Goal: Task Accomplishment & Management: Manage account settings

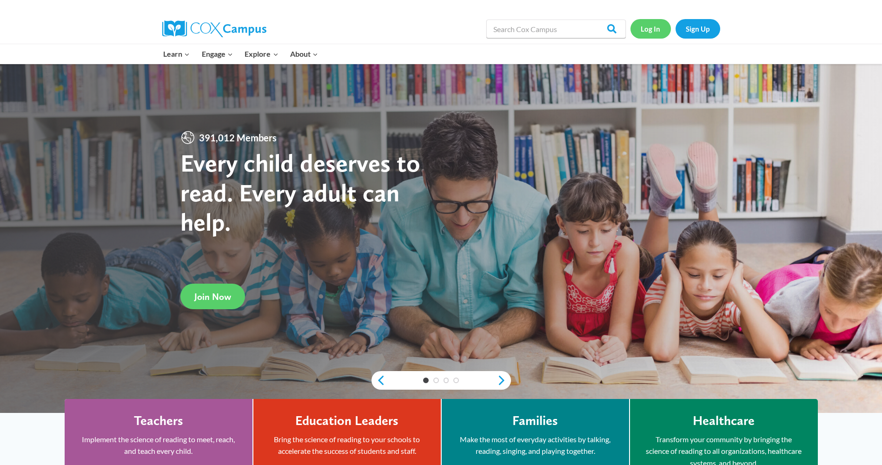
click at [648, 26] on link "Log In" at bounding box center [650, 28] width 40 height 19
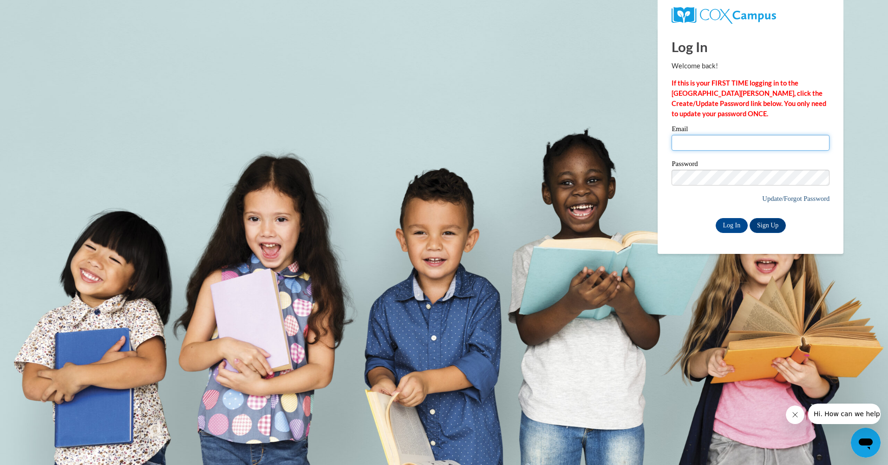
type input "alston.rebecca@yahoo.com"
click at [785, 200] on link "Update/Forgot Password" at bounding box center [796, 198] width 67 height 7
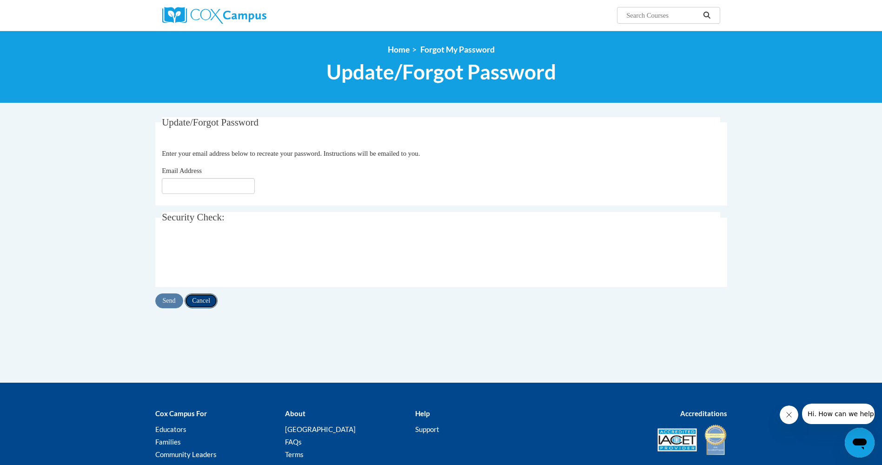
click at [204, 304] on input "Cancel" at bounding box center [200, 300] width 33 height 15
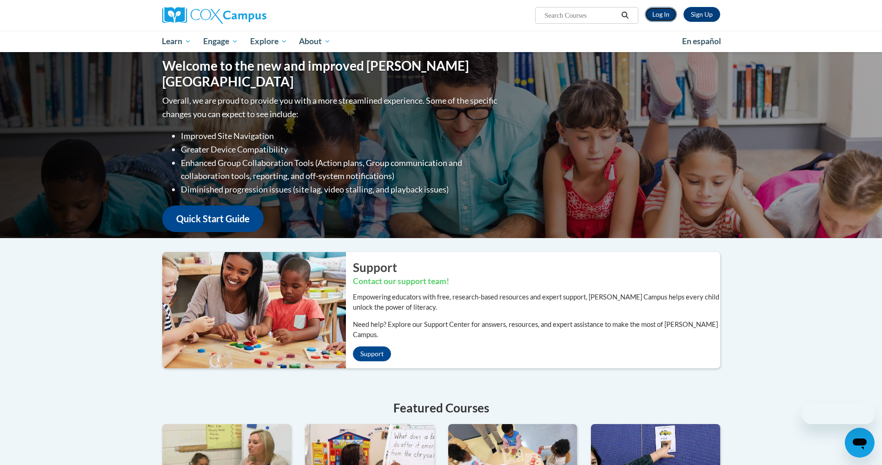
click at [659, 16] on link "Log In" at bounding box center [661, 14] width 32 height 15
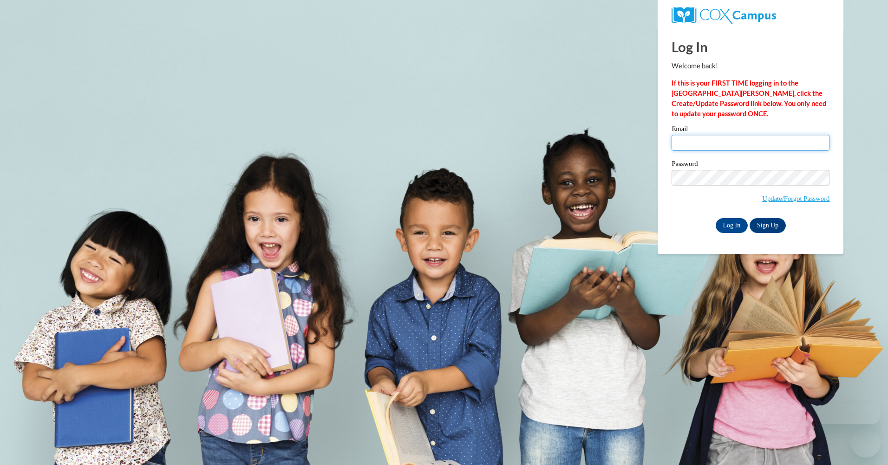
type input "[PERSON_NAME][EMAIL_ADDRESS][PERSON_NAME][DOMAIN_NAME]"
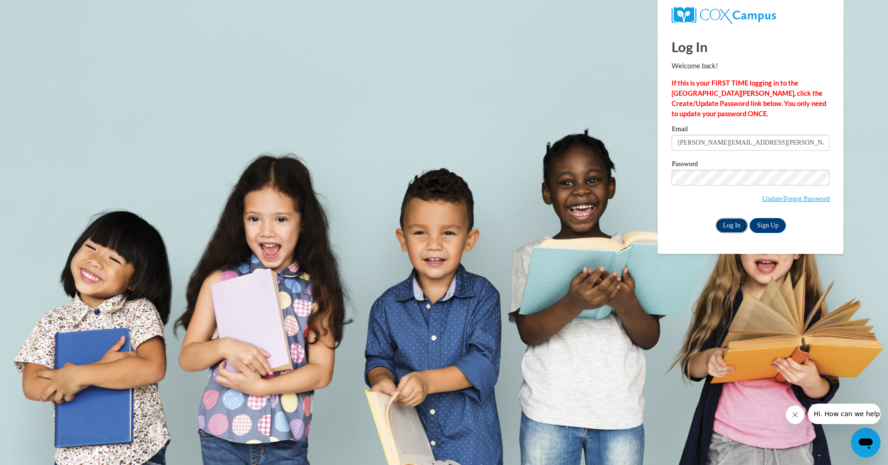
click at [732, 223] on input "Log In" at bounding box center [732, 225] width 33 height 15
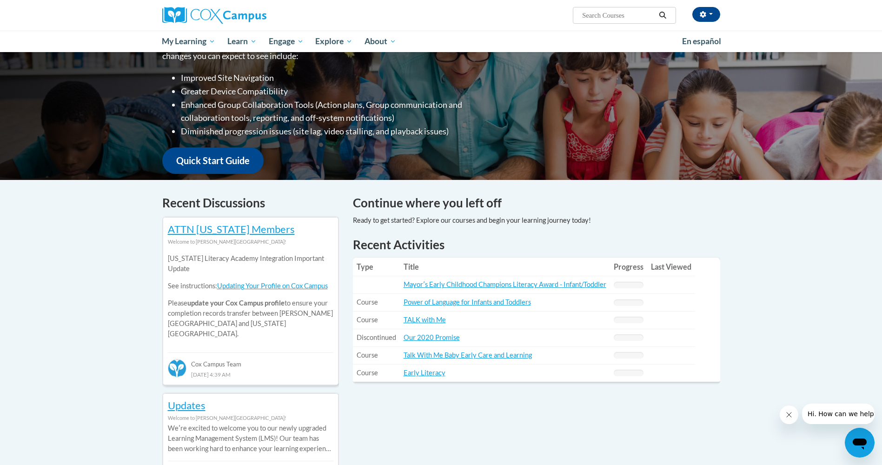
scroll to position [186, 0]
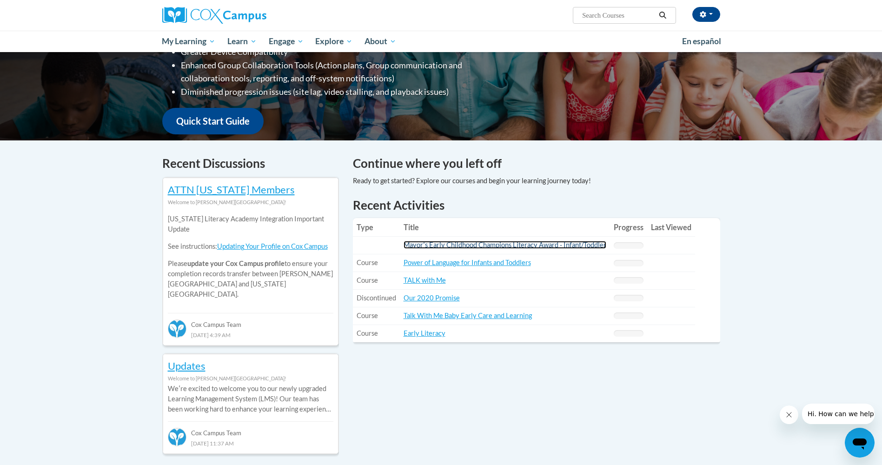
click at [485, 245] on link "Mayorʹs Early Childhood Champions Literacy Award - Infant/Toddler" at bounding box center [504, 245] width 203 height 8
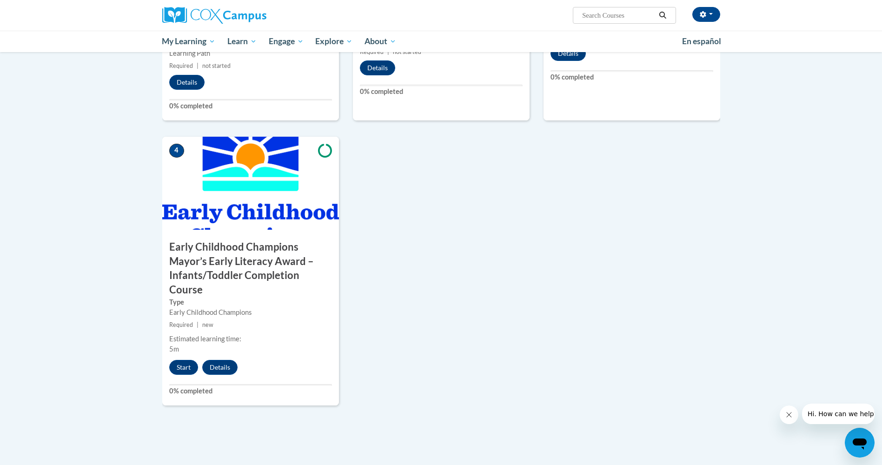
scroll to position [511, 0]
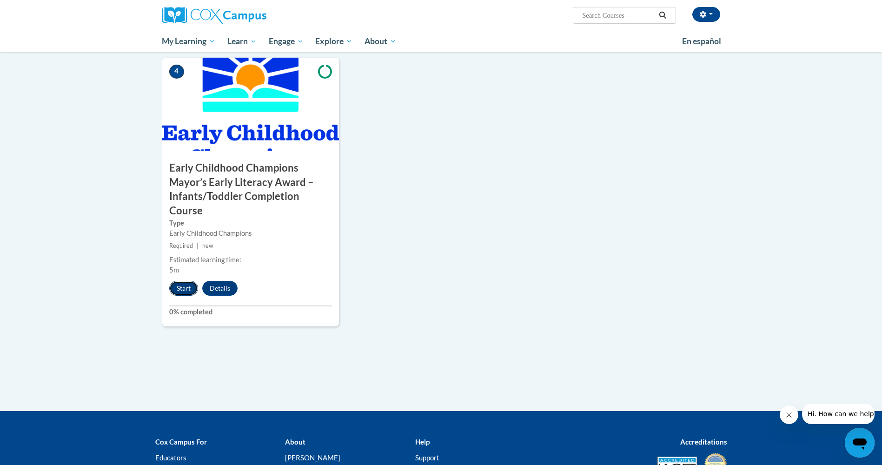
click at [183, 281] on button "Start" at bounding box center [183, 288] width 29 height 15
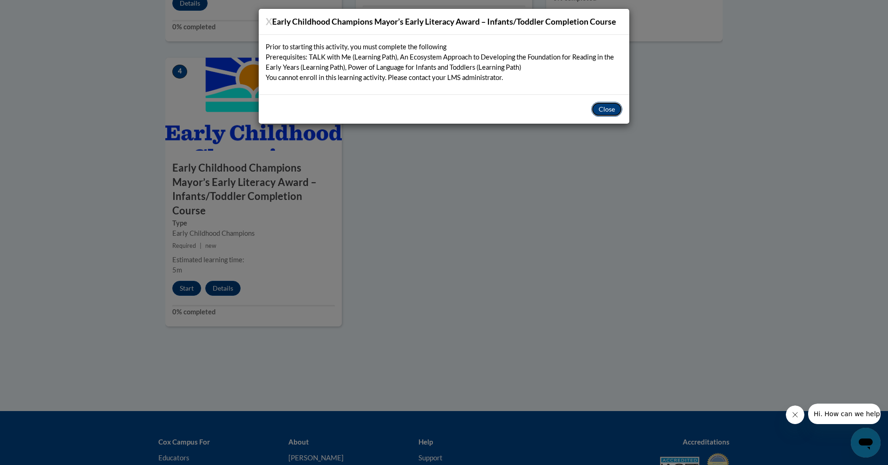
click at [607, 112] on button "Close" at bounding box center [607, 109] width 31 height 15
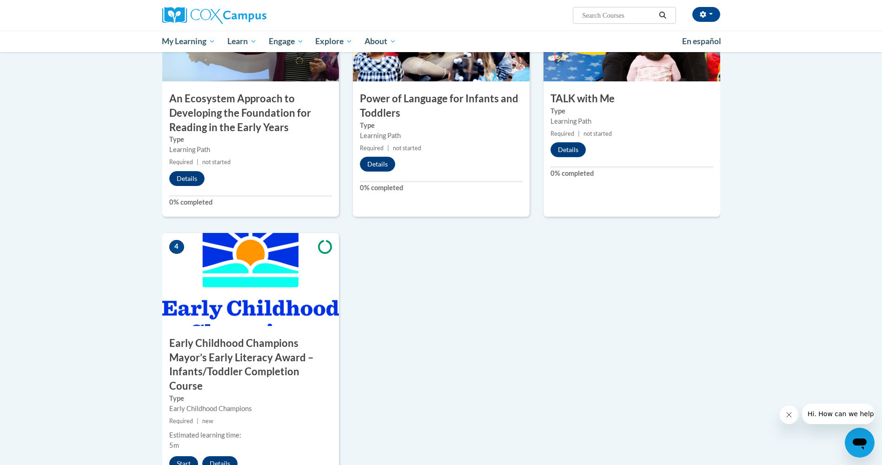
scroll to position [232, 0]
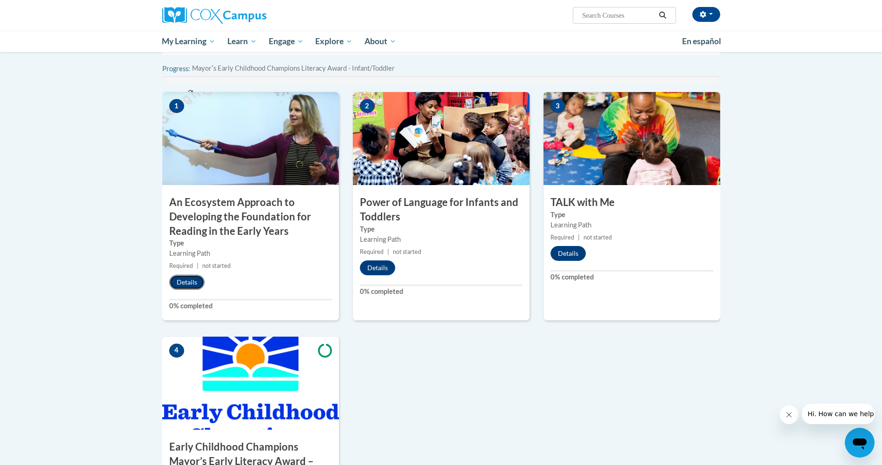
click at [190, 284] on button "Details" at bounding box center [186, 282] width 35 height 15
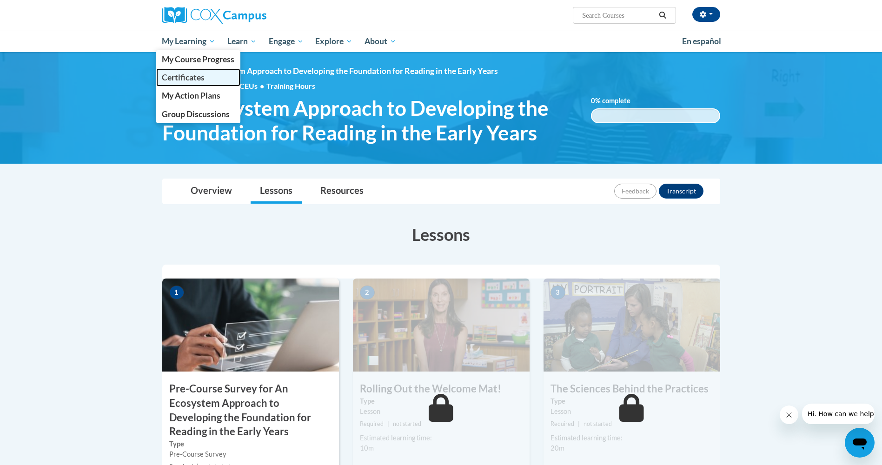
click at [182, 80] on span "Certificates" at bounding box center [183, 77] width 43 height 10
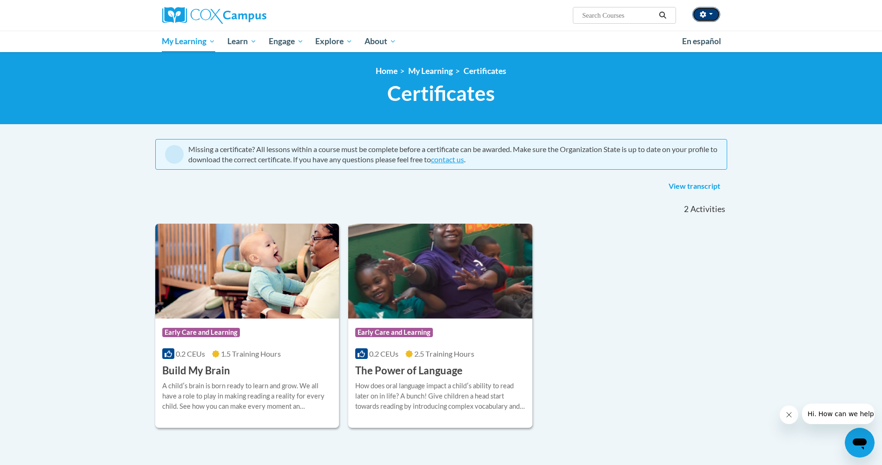
click at [710, 16] on button "button" at bounding box center [706, 14] width 28 height 15
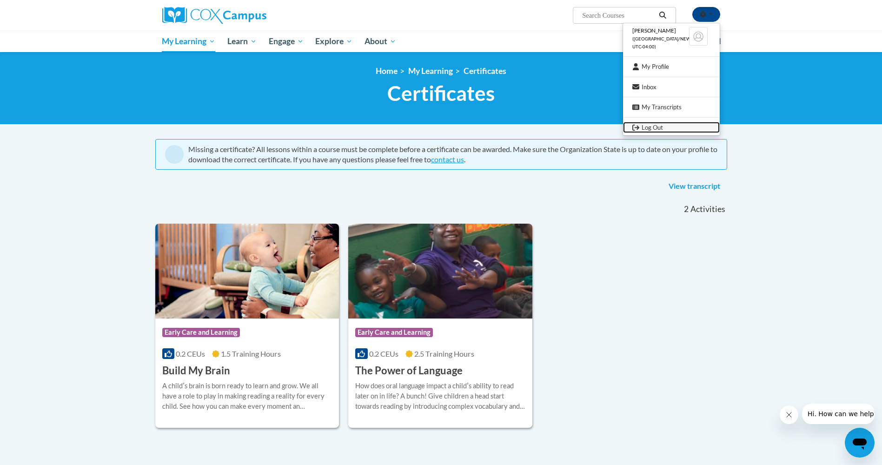
click at [659, 130] on link "Log Out" at bounding box center [671, 128] width 97 height 12
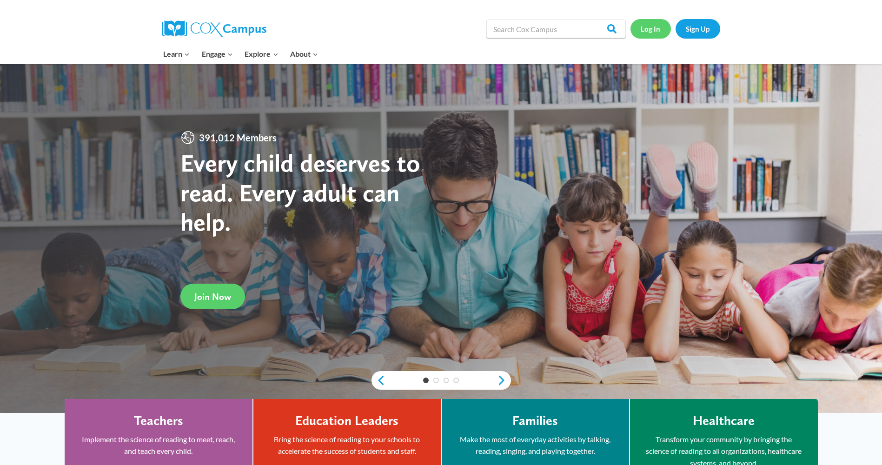
click at [652, 29] on link "Log In" at bounding box center [650, 28] width 40 height 19
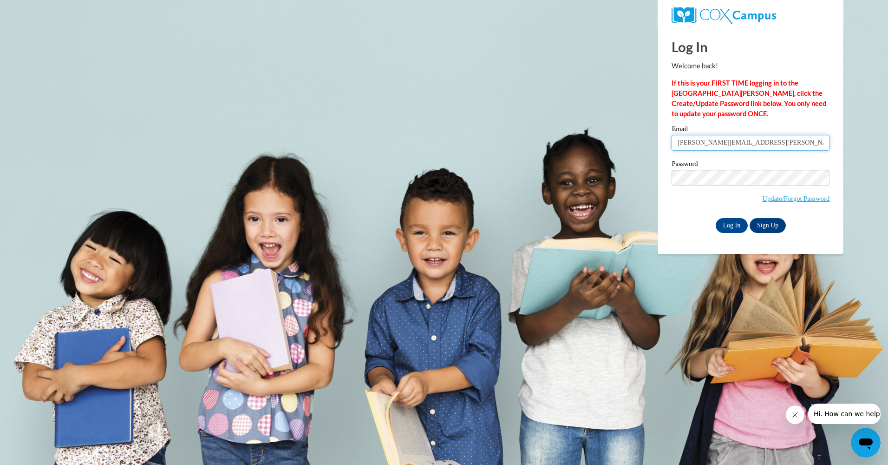
drag, startPoint x: 723, startPoint y: 137, endPoint x: 614, endPoint y: 145, distance: 109.1
click at [614, 145] on body "Log In Welcome back! If this is your FIRST TIME logging in to the NEW Cox Campu…" at bounding box center [444, 232] width 888 height 465
type input "beckypatrick2079@gmail.com"
click at [733, 225] on input "Log In" at bounding box center [732, 225] width 33 height 15
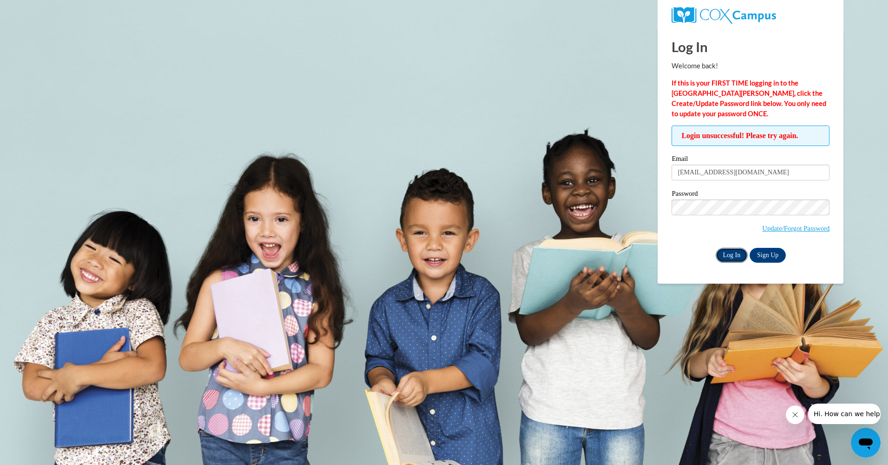
click at [729, 256] on input "Log In" at bounding box center [732, 255] width 33 height 15
click at [696, 231] on span "Update/Forgot Password" at bounding box center [751, 218] width 158 height 39
drag, startPoint x: 777, startPoint y: 171, endPoint x: 637, endPoint y: 173, distance: 139.9
click at [637, 173] on body "Log In Welcome back! If this is your FIRST TIME logging in to the NEW Cox Campu…" at bounding box center [444, 232] width 888 height 465
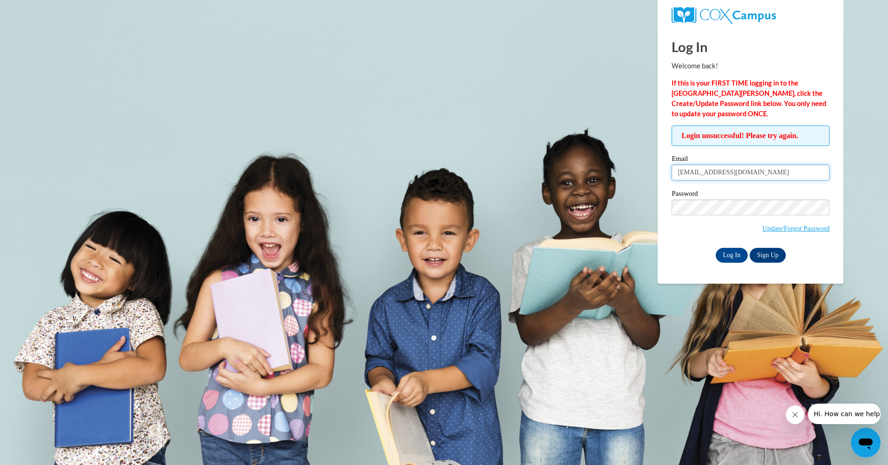
type input "[EMAIL_ADDRESS][DOMAIN_NAME]"
click at [729, 254] on input "Log In" at bounding box center [732, 255] width 33 height 15
click at [793, 229] on link "Update/Forgot Password" at bounding box center [796, 227] width 67 height 7
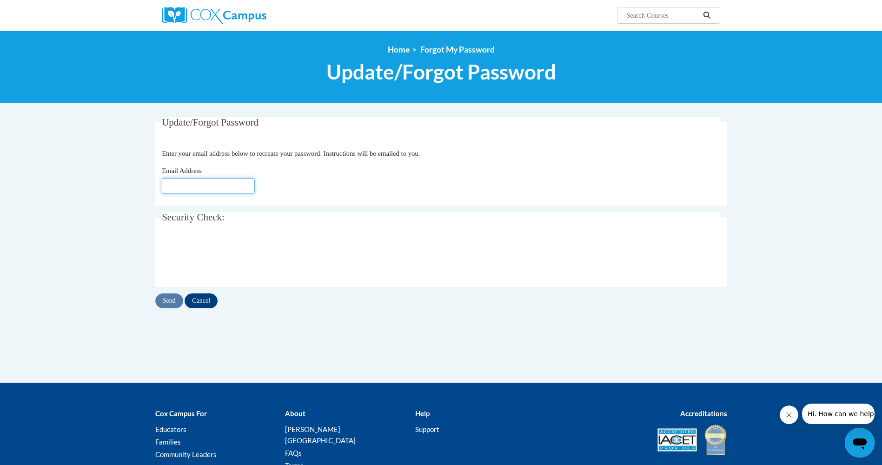
click at [206, 189] on input "Email Address" at bounding box center [208, 186] width 93 height 16
type input "[EMAIL_ADDRESS][DOMAIN_NAME]"
click at [170, 303] on input "Send" at bounding box center [169, 300] width 28 height 15
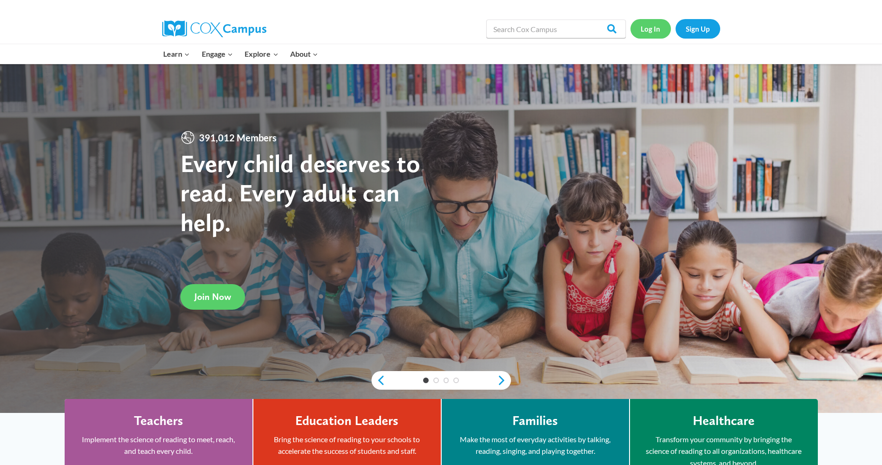
click at [651, 28] on link "Log In" at bounding box center [650, 28] width 40 height 19
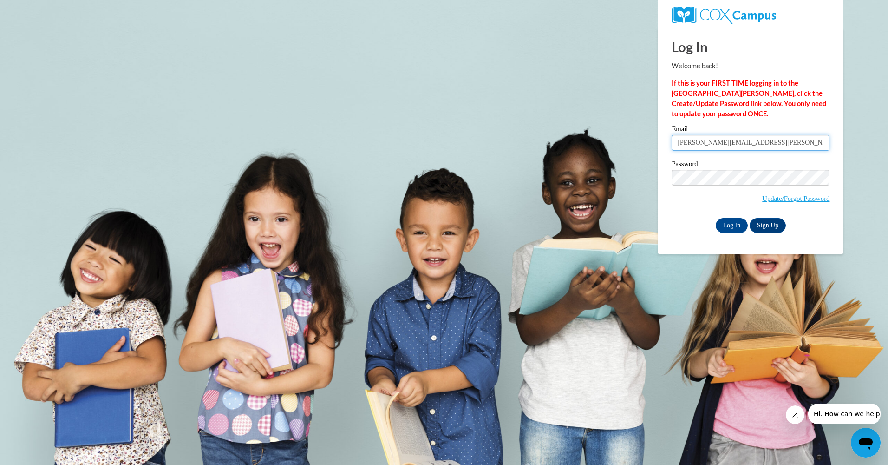
drag, startPoint x: 761, startPoint y: 142, endPoint x: 643, endPoint y: 139, distance: 118.1
click at [643, 139] on body "Log In Welcome back! If this is your FIRST TIME logging in to the NEW Cox Campu…" at bounding box center [444, 232] width 888 height 465
type input "[EMAIL_ADDRESS][DOMAIN_NAME]"
click at [735, 223] on input "Log In" at bounding box center [732, 225] width 33 height 15
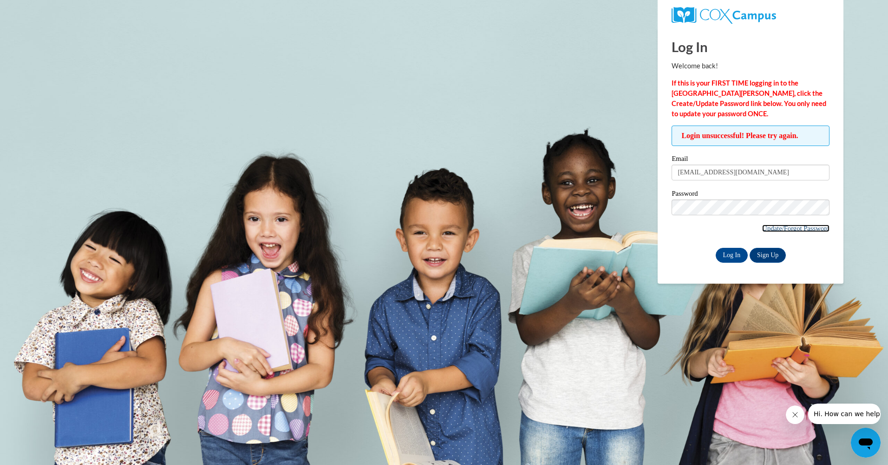
click at [779, 227] on link "Update/Forgot Password" at bounding box center [796, 227] width 67 height 7
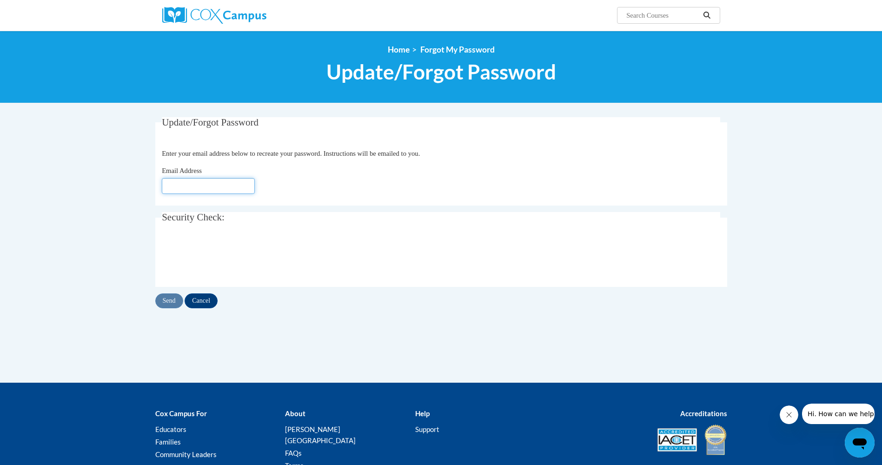
click at [181, 184] on input "Email Address" at bounding box center [208, 186] width 93 height 16
type input "[EMAIL_ADDRESS][DOMAIN_NAME]"
click at [167, 302] on input "Send" at bounding box center [169, 300] width 28 height 15
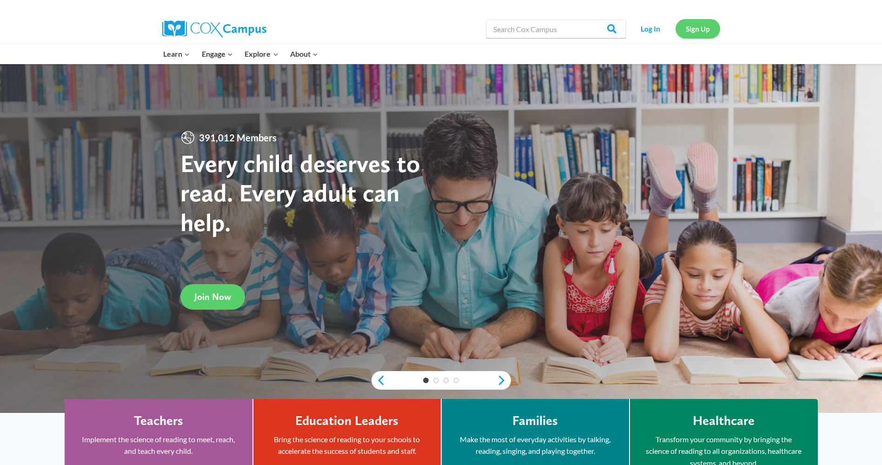
click at [701, 28] on link "Sign Up" at bounding box center [697, 28] width 45 height 19
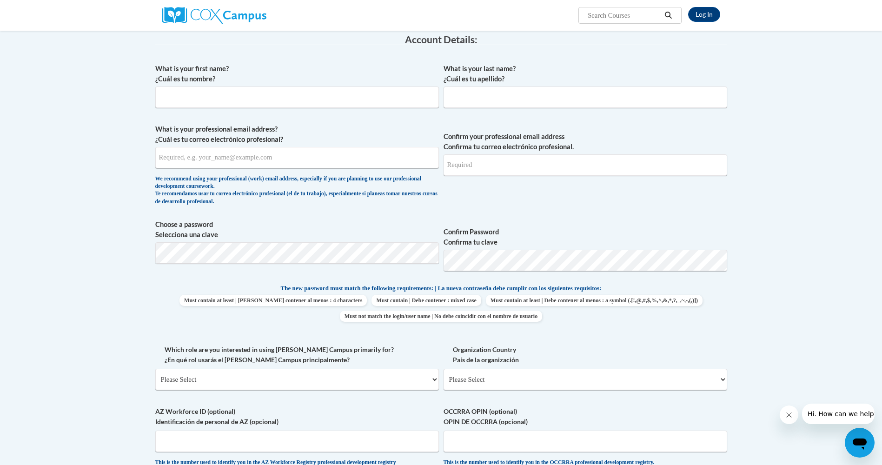
scroll to position [132, 0]
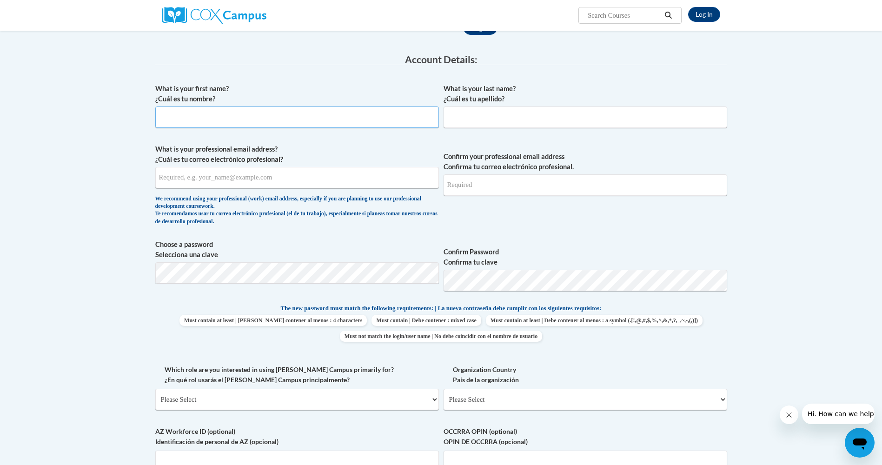
click at [260, 119] on input "What is your first name? ¿Cuál es tu nombre?" at bounding box center [296, 116] width 283 height 21
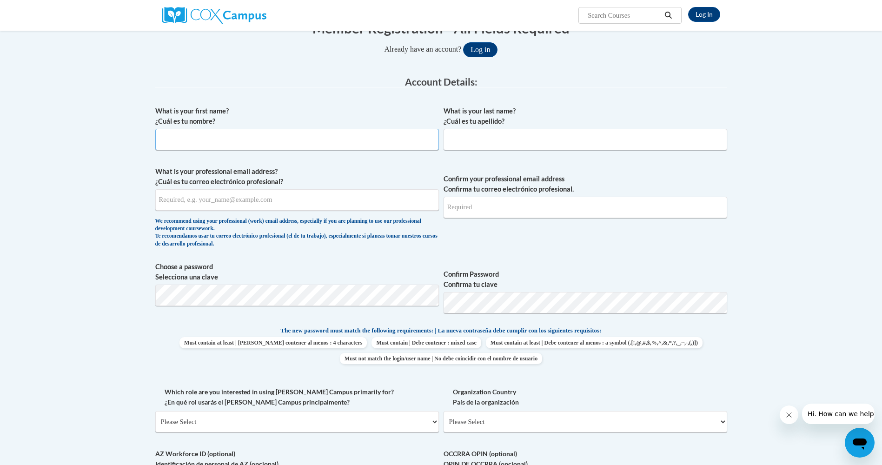
scroll to position [86, 0]
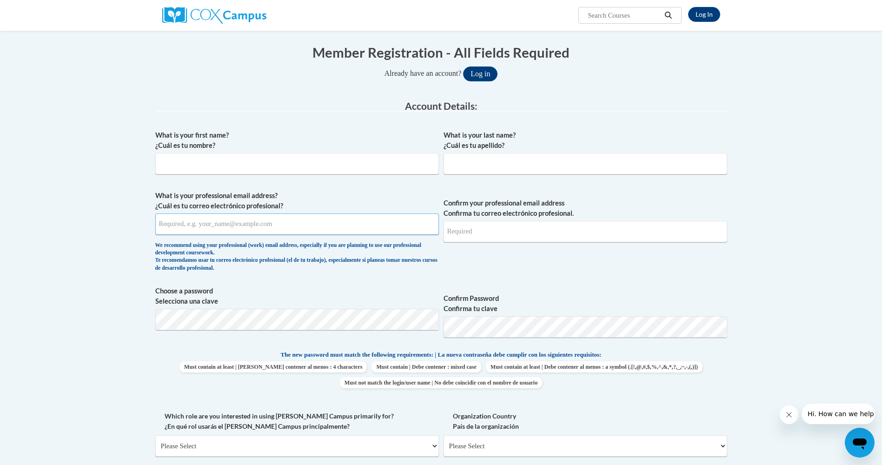
click at [243, 222] on input "What is your professional email address? ¿Cuál es tu correo electrónico profesi…" at bounding box center [296, 223] width 283 height 21
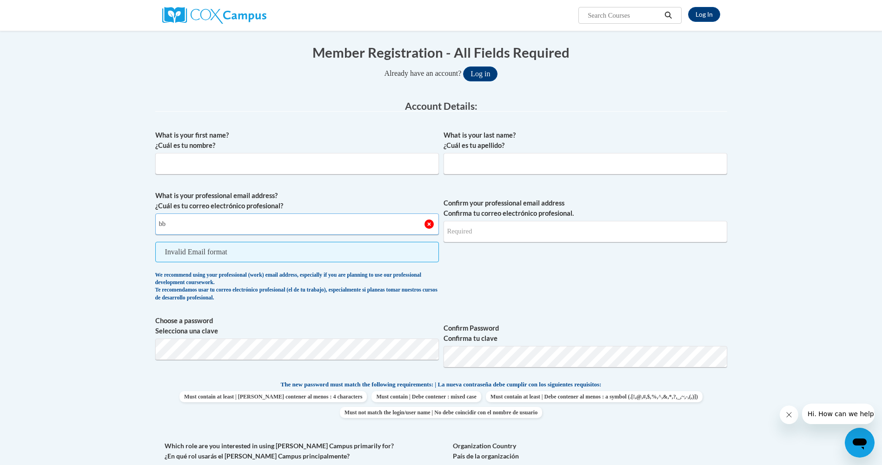
type input "bb"
click at [479, 232] on input "Confirm your professional email address Confirma tu correo electrónico profesio…" at bounding box center [584, 231] width 283 height 21
type input "bbrown268@yahoo.com"
click at [256, 168] on input "What is your first name? ¿Cuál es tu nombre?" at bounding box center [296, 163] width 283 height 21
type input "Barbara"
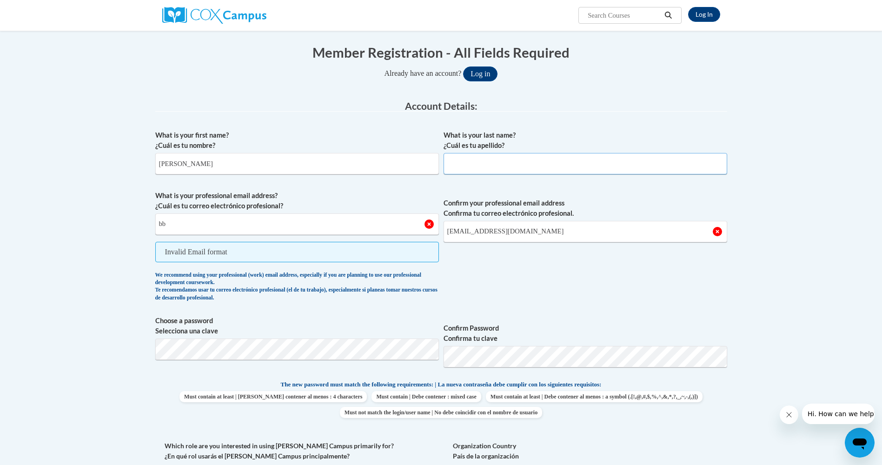
type input "V"
click at [468, 158] on input "What is your last name? ¿Cuál es tu apellido?" at bounding box center [584, 163] width 283 height 21
type input "Browning"
click at [172, 221] on input "bb" at bounding box center [296, 223] width 283 height 21
type input "bbrown268@yahoo.com"
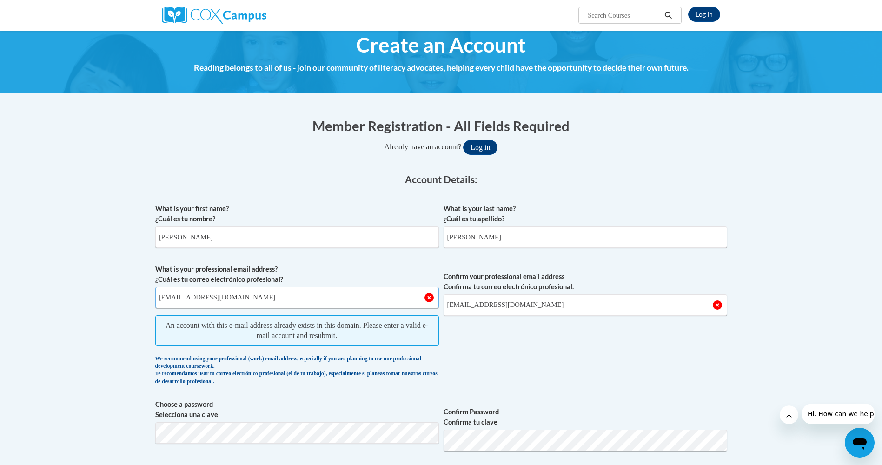
scroll to position [0, 0]
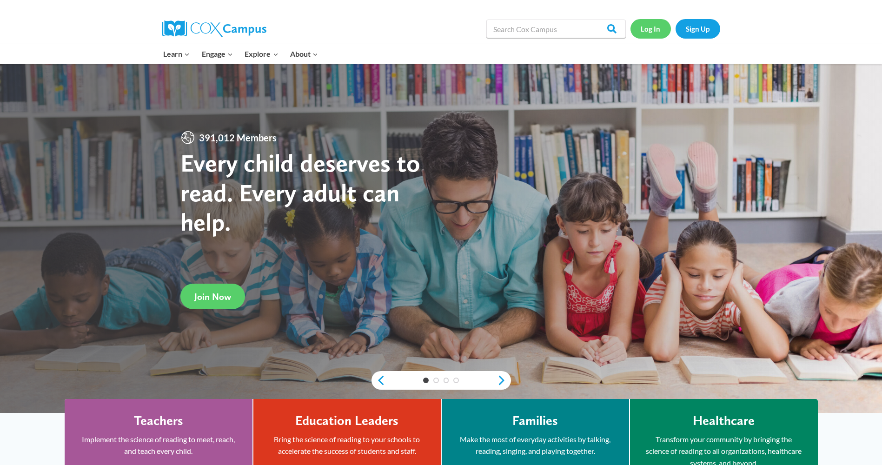
click at [658, 32] on link "Log In" at bounding box center [650, 28] width 40 height 19
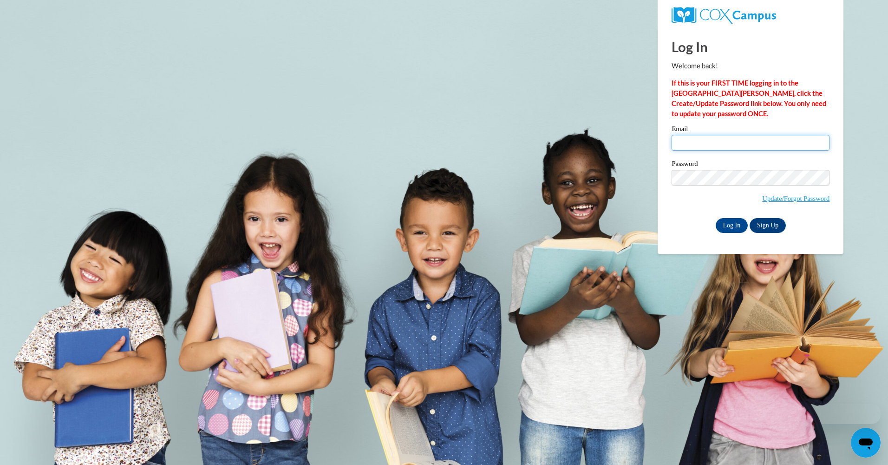
type input "[EMAIL_ADDRESS][DOMAIN_NAME]"
click at [654, 157] on body "Log In Welcome back! If this is your FIRST TIME logging in to the NEW Cox Campu…" at bounding box center [444, 232] width 888 height 465
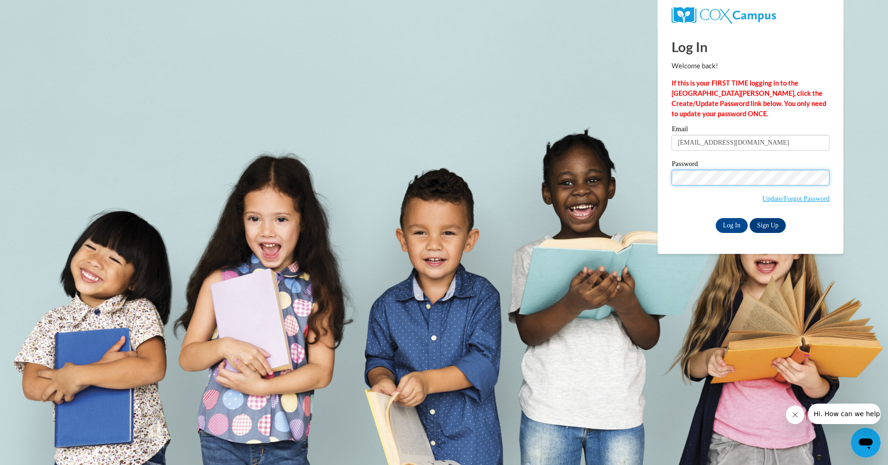
click at [588, 168] on body "Log In Welcome back! If this is your FIRST TIME logging in to the NEW Cox Campu…" at bounding box center [444, 232] width 888 height 465
click at [716, 218] on input "Log In" at bounding box center [732, 225] width 33 height 15
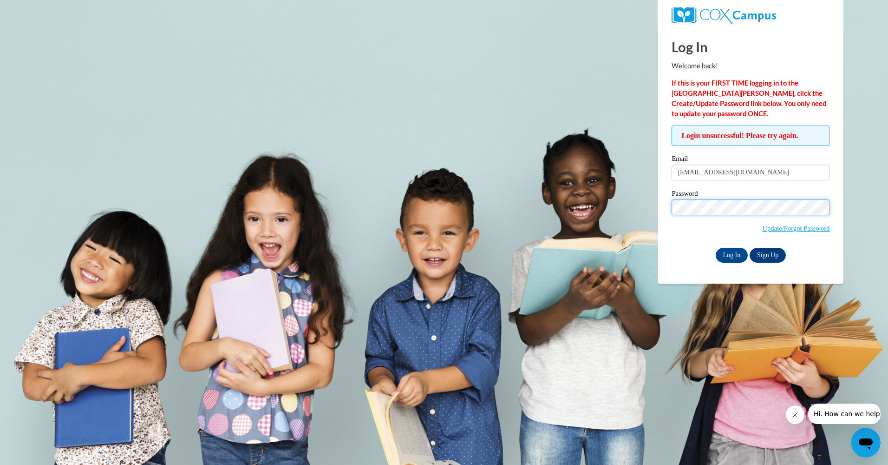
click at [608, 205] on body "Log In Welcome back! If this is your FIRST TIME logging in to the NEW Cox Campu…" at bounding box center [444, 232] width 888 height 465
click at [621, 197] on body "Log In Welcome back! If this is your FIRST TIME logging in to the NEW Cox Campu…" at bounding box center [444, 232] width 888 height 465
click at [631, 204] on body "Log In Welcome back! If this is your FIRST TIME logging in to the NEW Cox Campu…" at bounding box center [444, 232] width 888 height 465
click at [716, 248] on input "Log In" at bounding box center [732, 255] width 33 height 15
click at [785, 229] on link "Update/Forgot Password" at bounding box center [796, 227] width 67 height 7
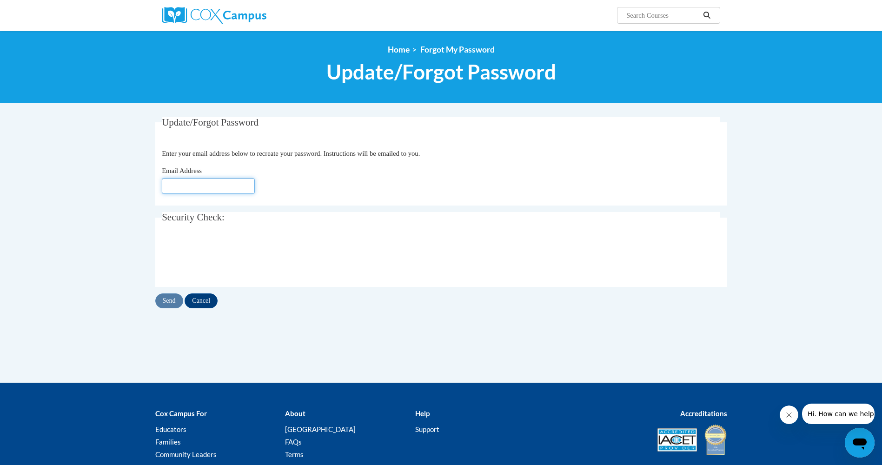
click at [174, 187] on input "Email Address" at bounding box center [208, 186] width 93 height 16
type input "[EMAIL_ADDRESS][DOMAIN_NAME]"
click at [351, 186] on div "Email Address bbrown268@yahoo.com" at bounding box center [441, 179] width 558 height 28
click at [170, 304] on input "Send" at bounding box center [169, 300] width 28 height 15
